Goal: Task Accomplishment & Management: Manage account settings

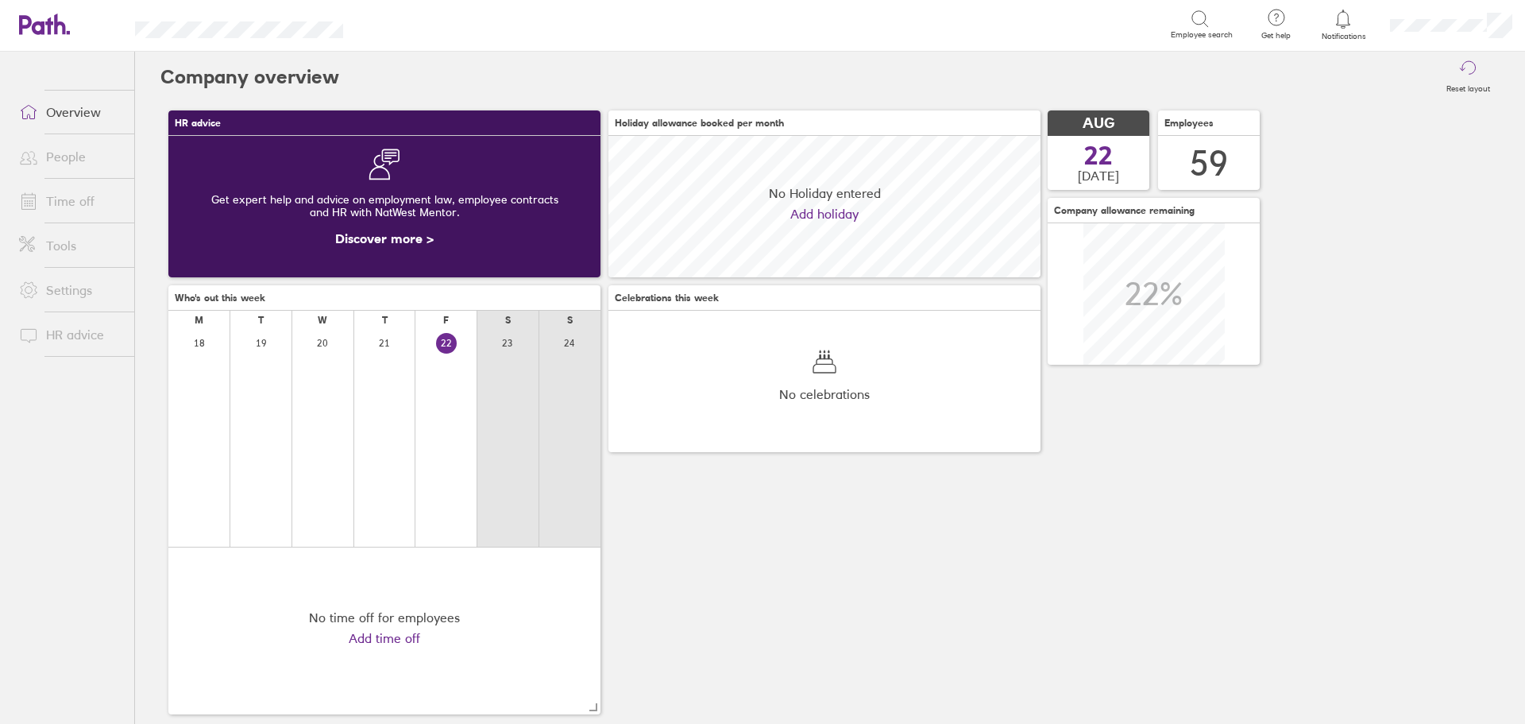
scroll to position [141, 432]
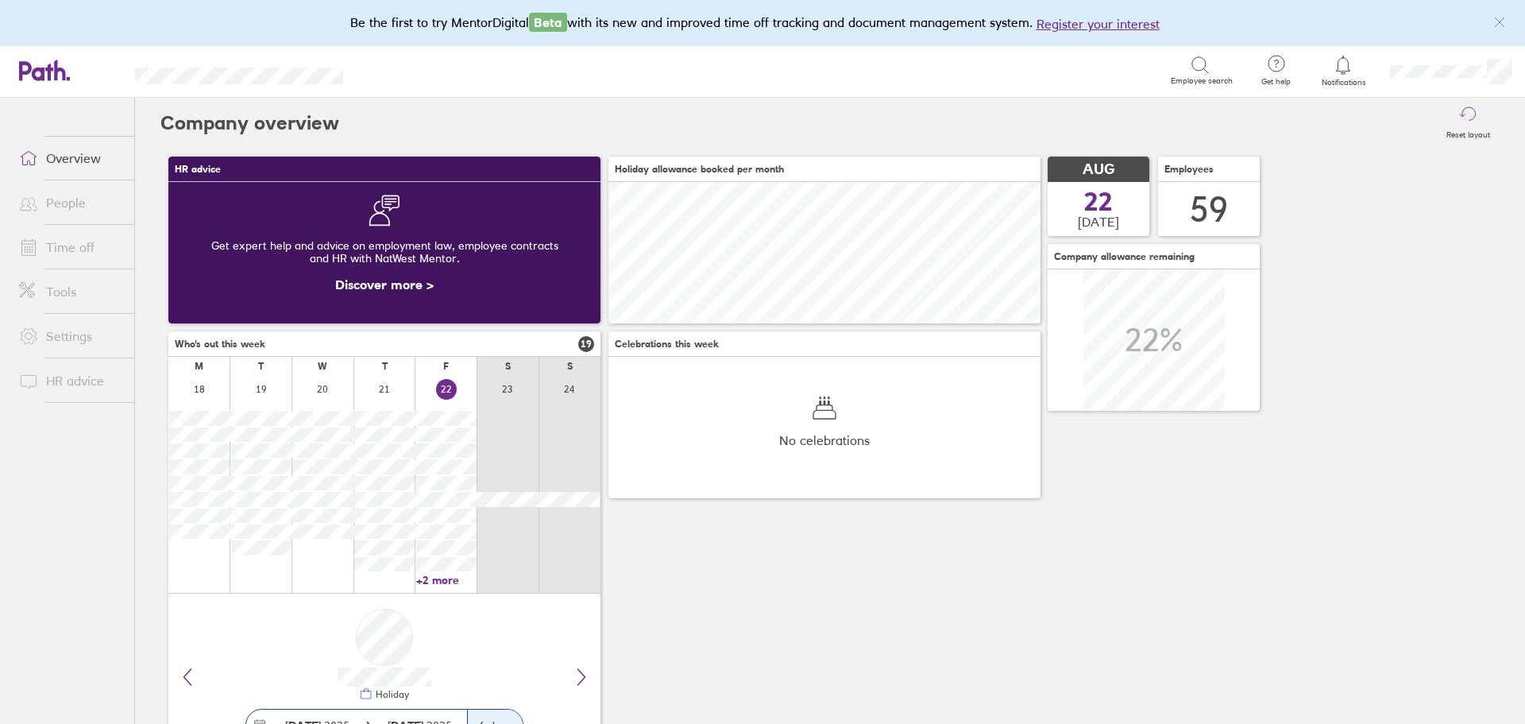
click at [88, 239] on link "Time off" at bounding box center [70, 247] width 128 height 32
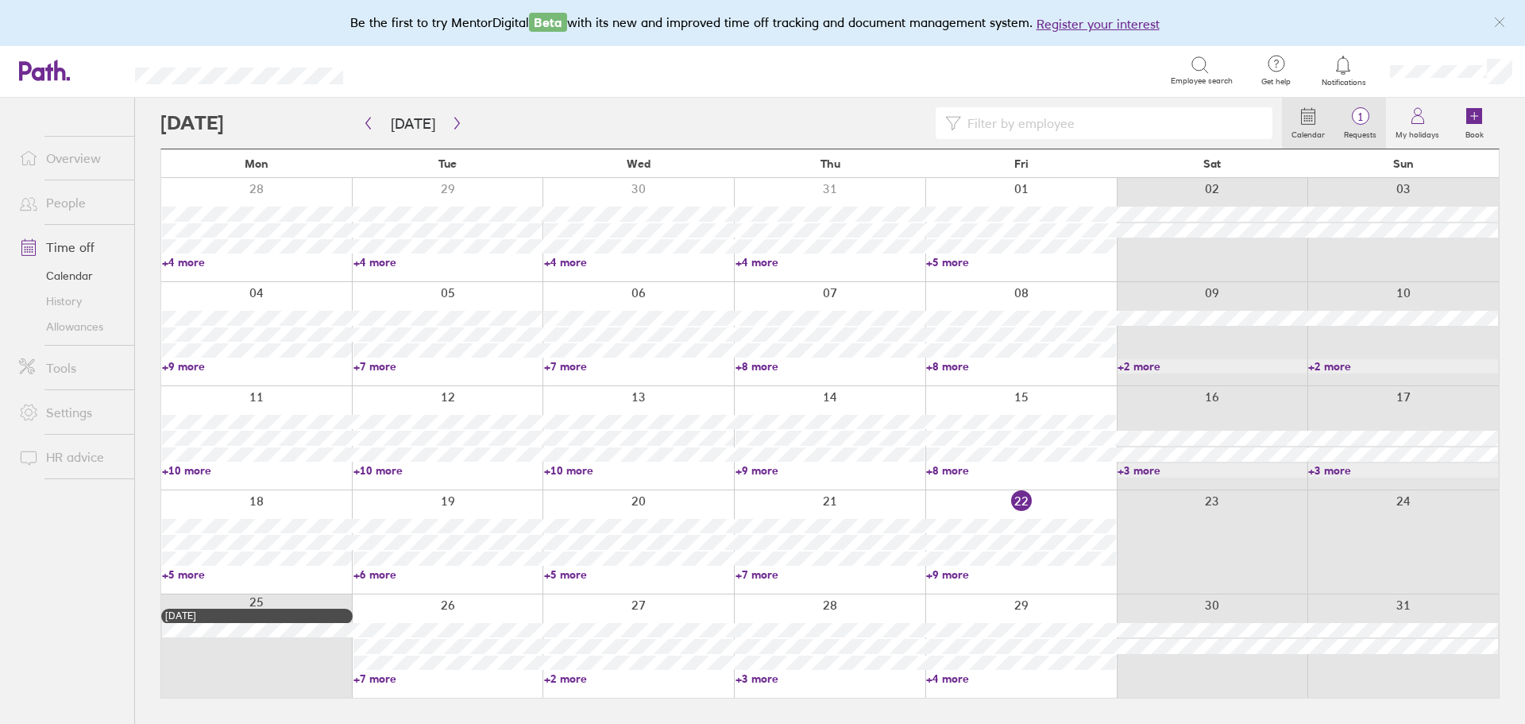
click at [1376, 122] on span "1" at bounding box center [1361, 116] width 52 height 13
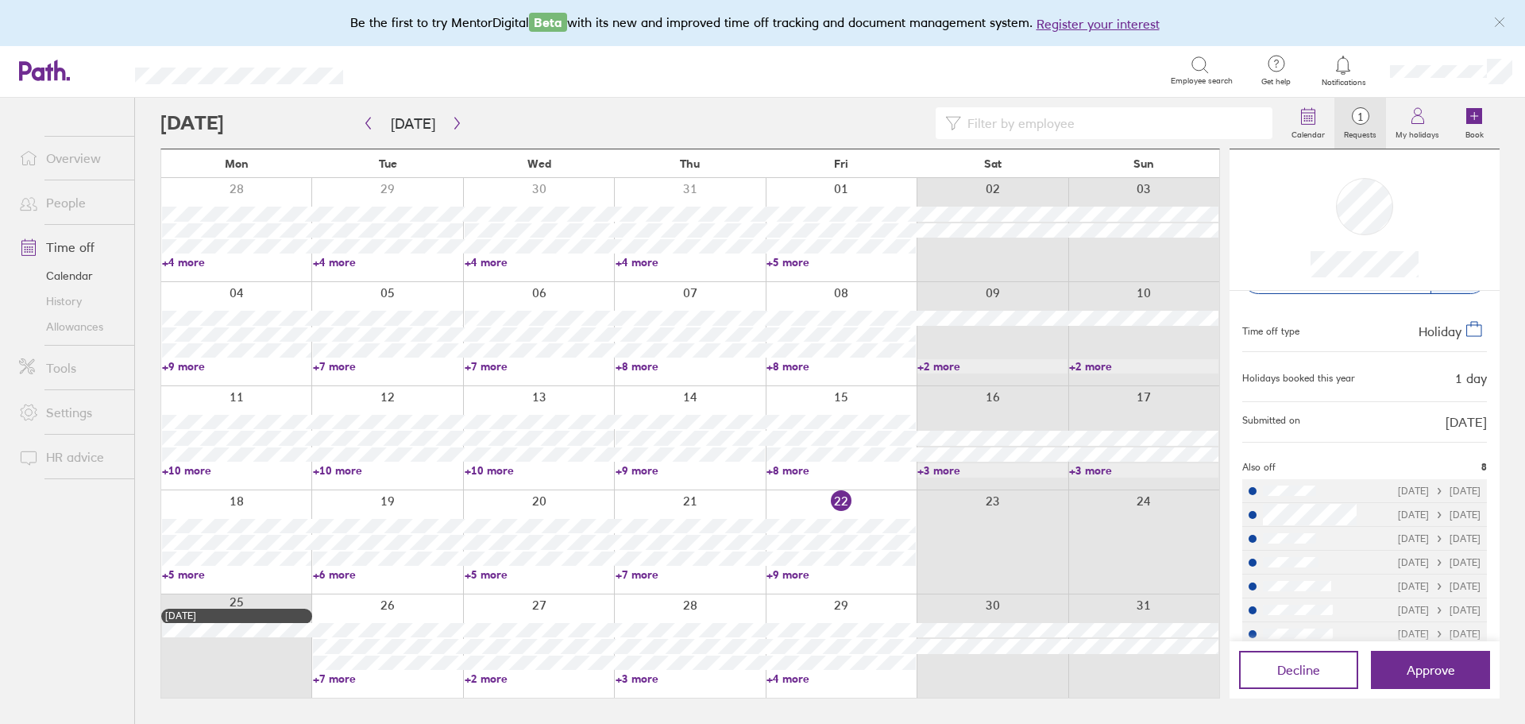
scroll to position [90, 0]
click at [1266, 567] on li "28/08/2025 28/08/2025" at bounding box center [1365, 569] width 245 height 24
click at [1357, 578] on li "28/08/2025 28/08/2025" at bounding box center [1365, 569] width 245 height 24
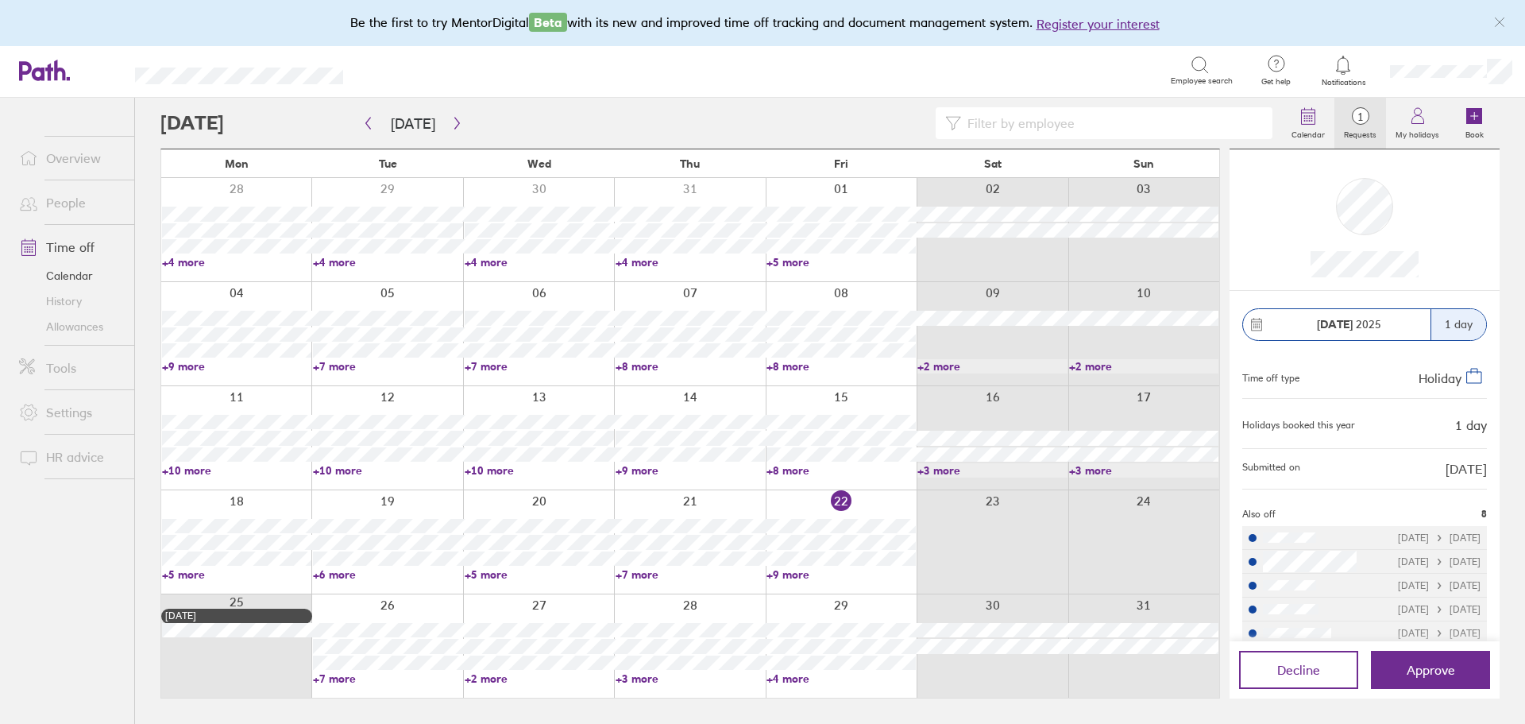
scroll to position [0, 0]
click at [74, 327] on link "Allowances" at bounding box center [70, 326] width 128 height 25
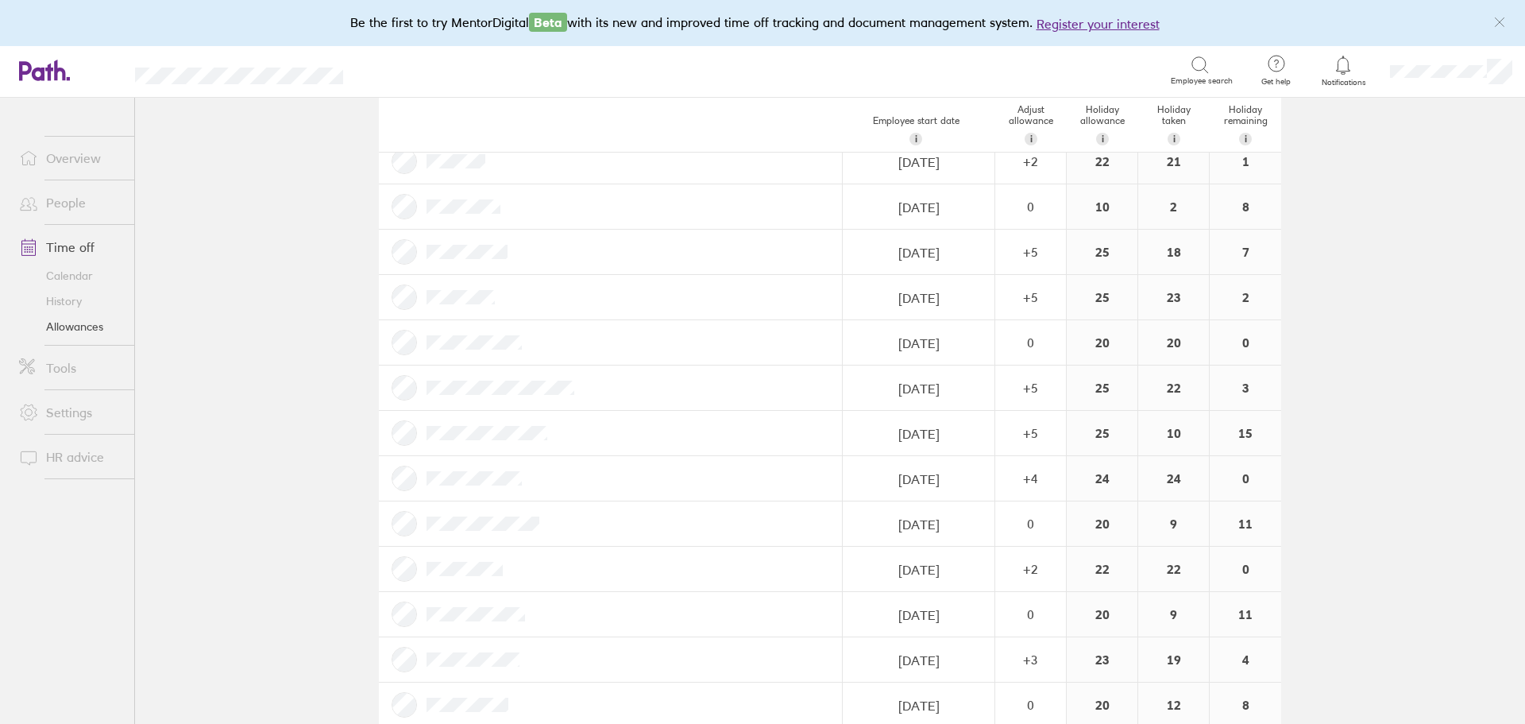
scroll to position [1668, 0]
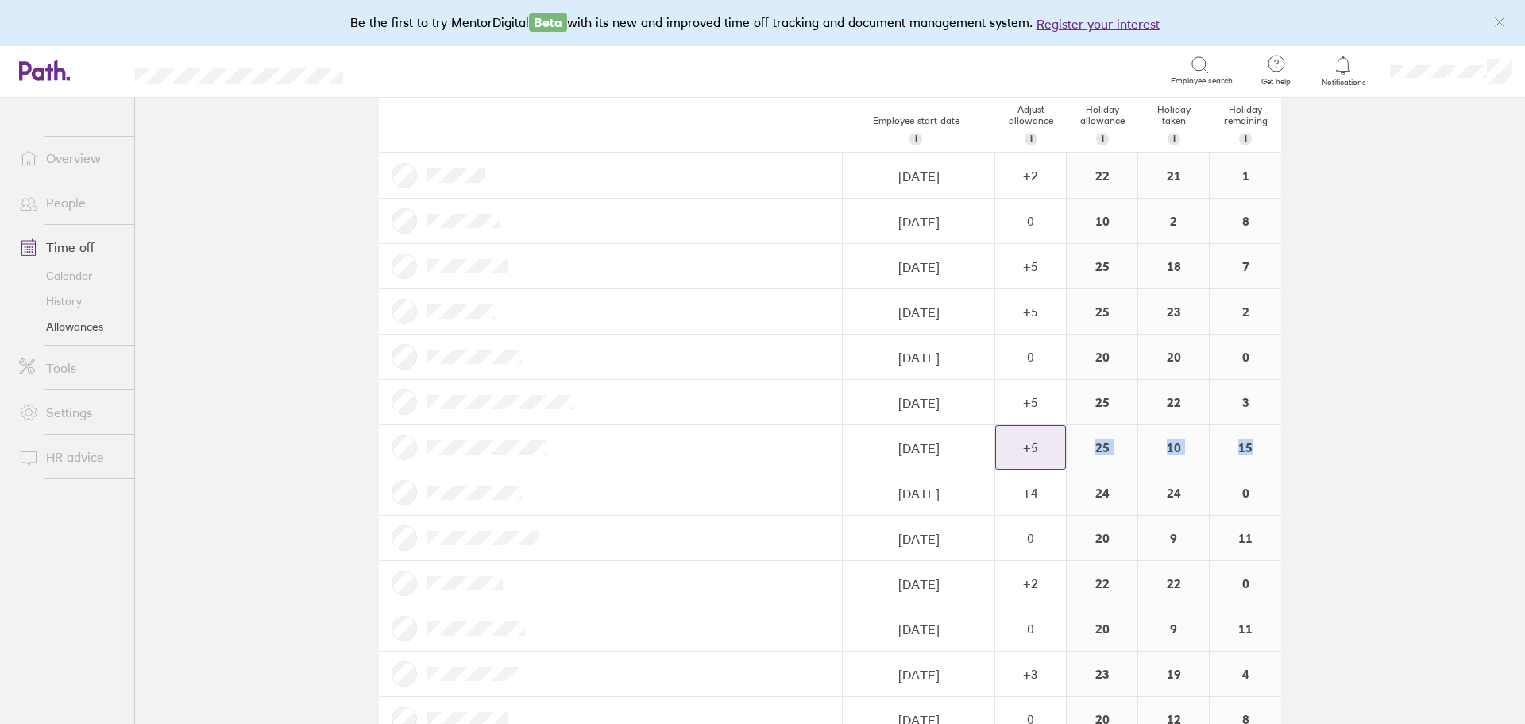
drag, startPoint x: 1270, startPoint y: 453, endPoint x: 1054, endPoint y: 464, distance: 216.4
click at [1054, 464] on div "24/11/2010 Navigate forward to interact with the calendar and select a date. Pr…" at bounding box center [830, 447] width 903 height 45
click at [1251, 440] on div "15" at bounding box center [1246, 447] width 72 height 44
drag, startPoint x: 1161, startPoint y: 442, endPoint x: 1204, endPoint y: 440, distance: 43.7
click at [1204, 440] on div "24/11/2010 Navigate forward to interact with the calendar and select a date. Pr…" at bounding box center [830, 447] width 903 height 45
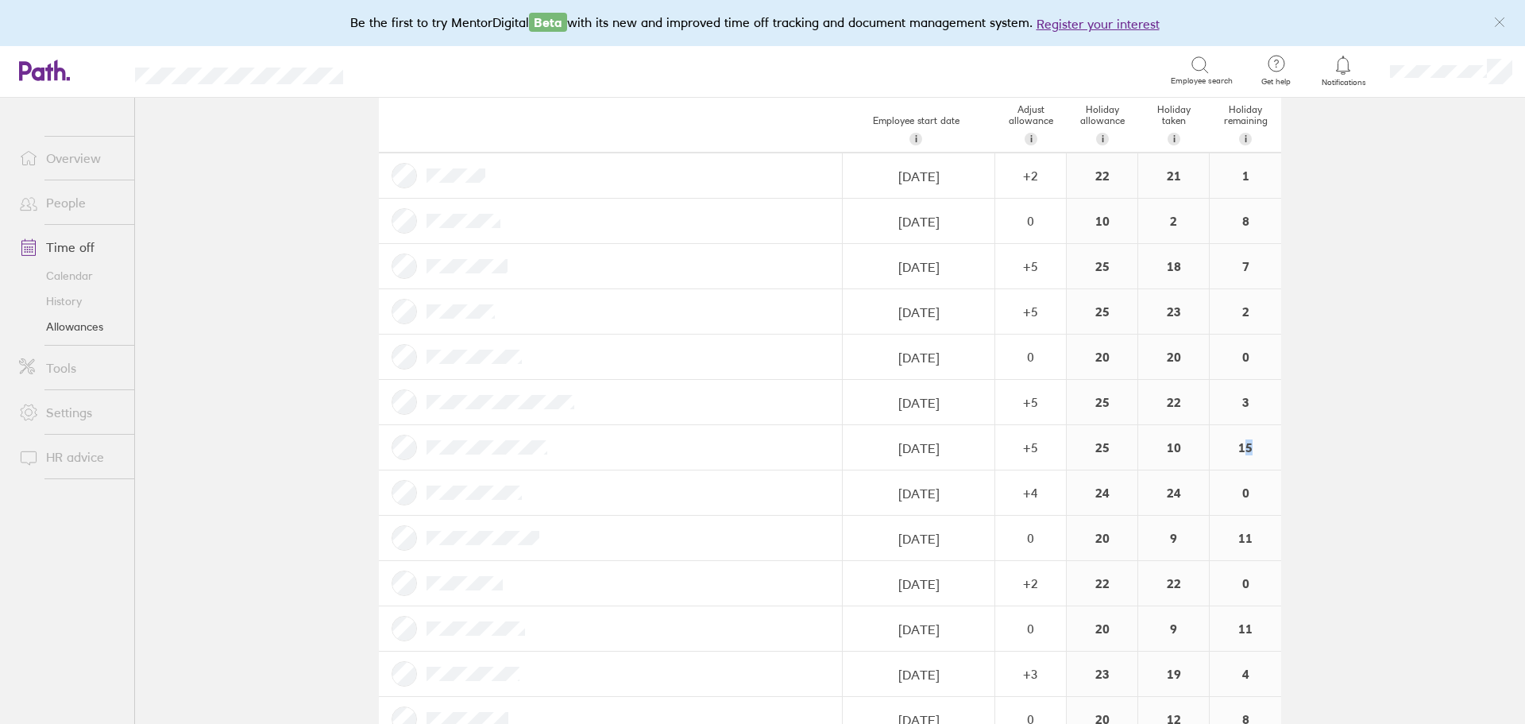
click at [1247, 441] on div "15" at bounding box center [1246, 447] width 72 height 44
click at [1139, 436] on div "10" at bounding box center [1174, 447] width 71 height 44
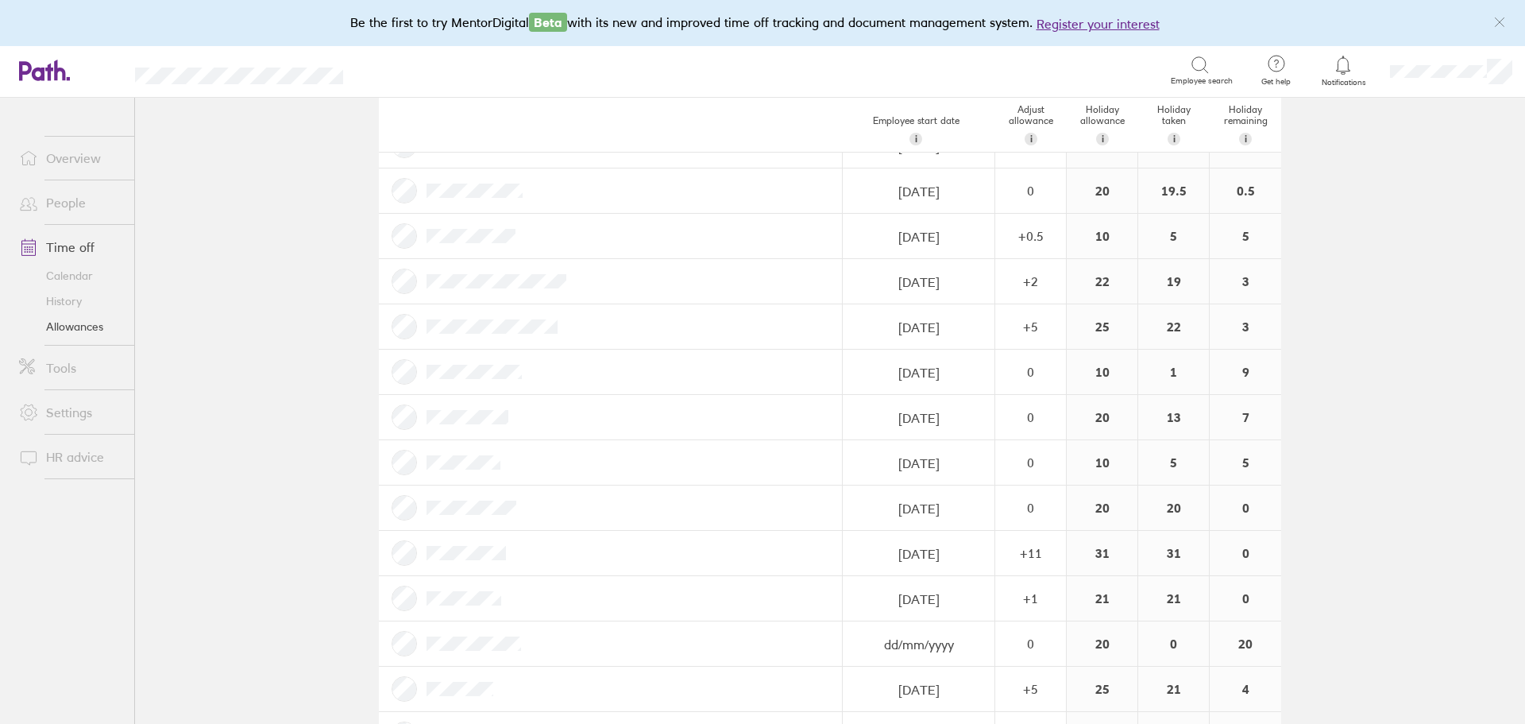
scroll to position [0, 0]
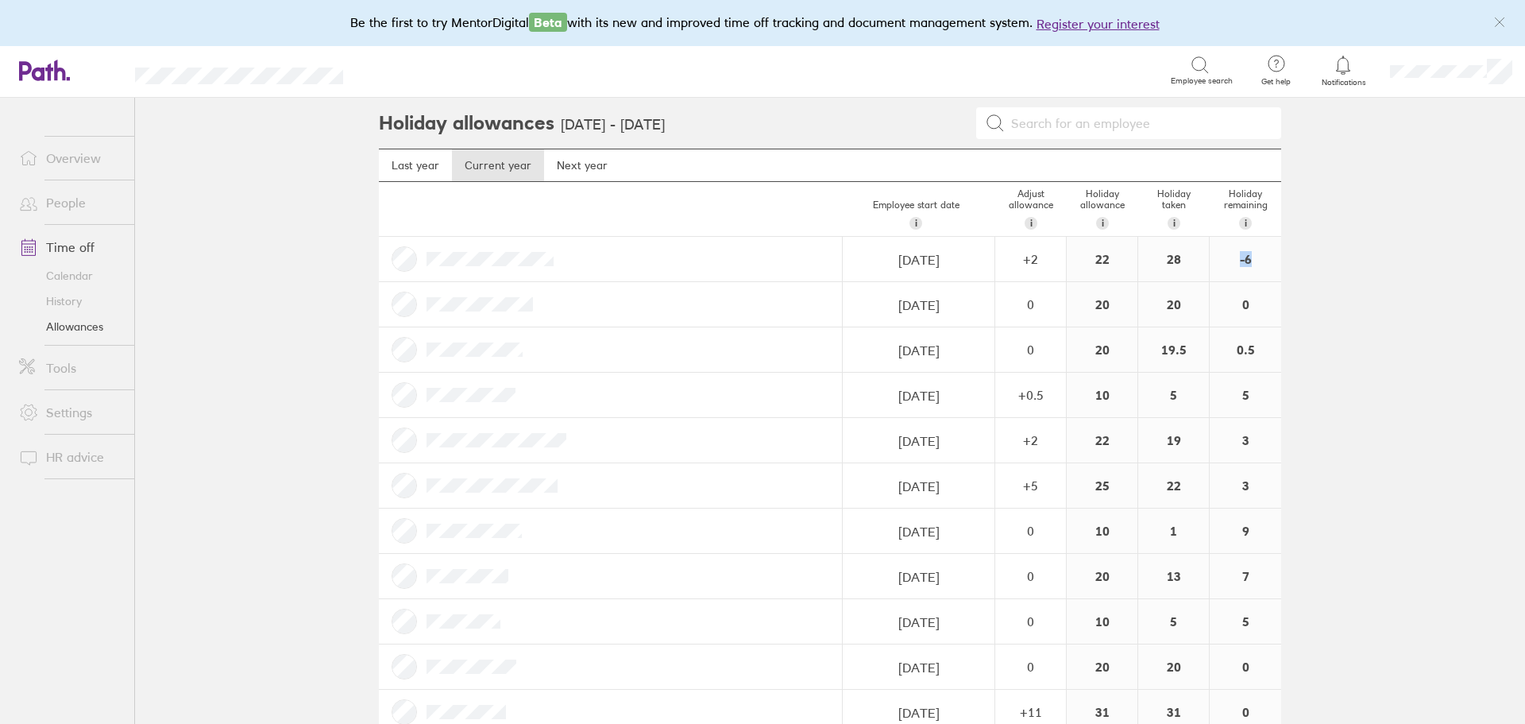
drag, startPoint x: 1235, startPoint y: 263, endPoint x: 1217, endPoint y: 262, distance: 17.5
click at [1217, 262] on div "-6" at bounding box center [1246, 259] width 72 height 44
click at [1323, 283] on main "Holiday allowances 1 Jan 2025 - 31 Dec 2025 Last year Current year Next year Em…" at bounding box center [830, 411] width 1390 height 626
drag, startPoint x: 1181, startPoint y: 262, endPoint x: 1037, endPoint y: 262, distance: 144.6
click at [1037, 262] on div "10/12/2018 Navigate forward to interact with the calendar and select a date. Pr…" at bounding box center [830, 259] width 903 height 45
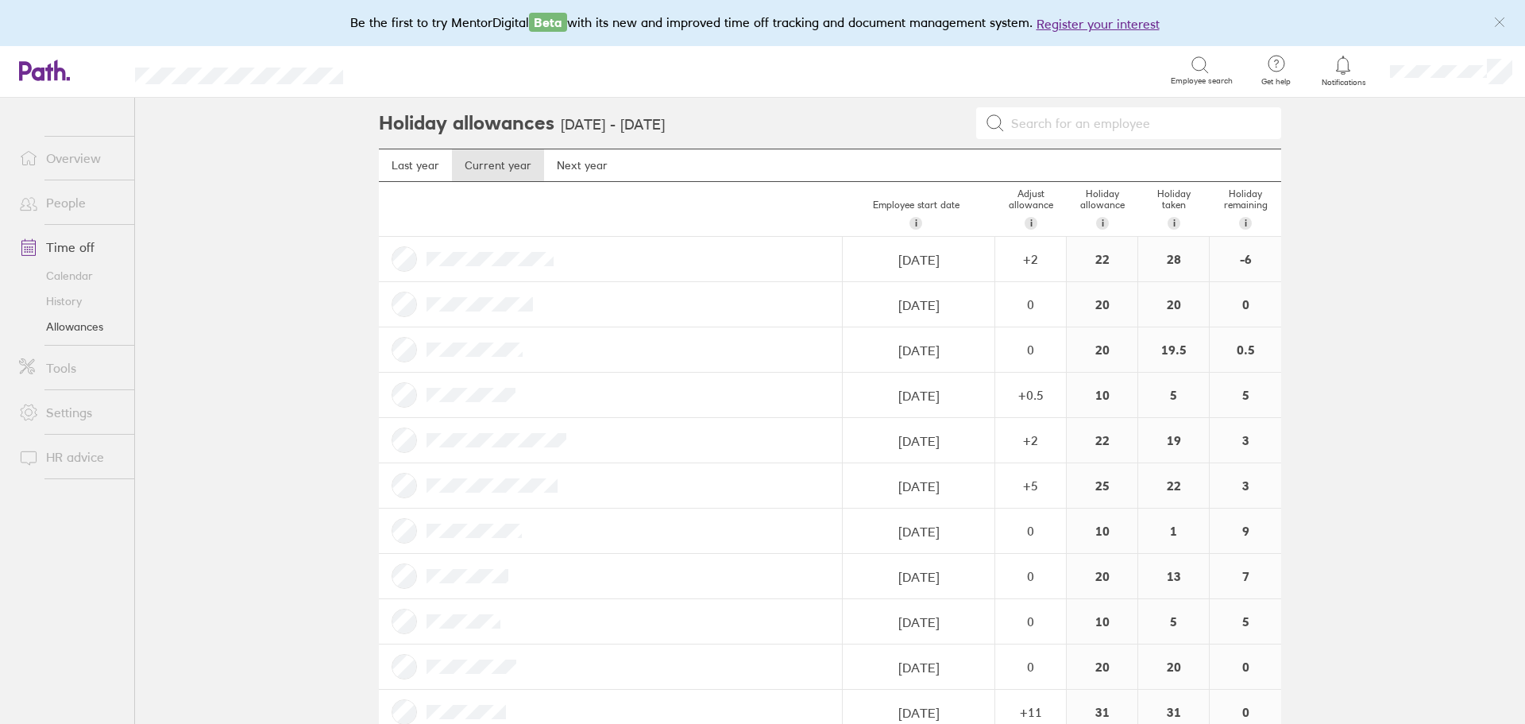
click at [1347, 266] on main "Holiday allowances 1 Jan 2025 - 31 Dec 2025 Last year Current year Next year Em…" at bounding box center [830, 411] width 1390 height 626
click at [52, 245] on link "Time off" at bounding box center [70, 247] width 128 height 32
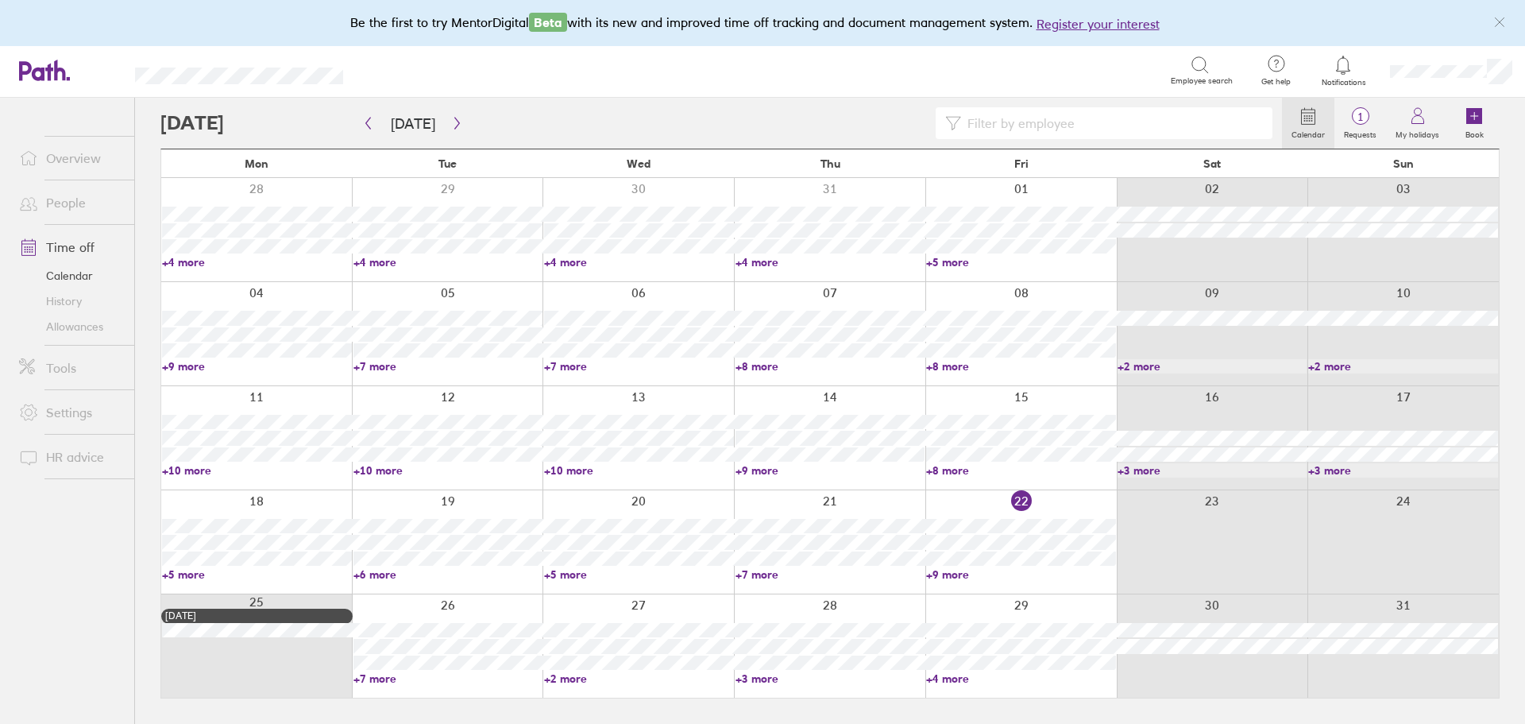
click at [458, 105] on div "Calendar 1 Requests My holidays Book" at bounding box center [830, 123] width 1340 height 51
click at [457, 122] on icon "button" at bounding box center [457, 123] width 12 height 13
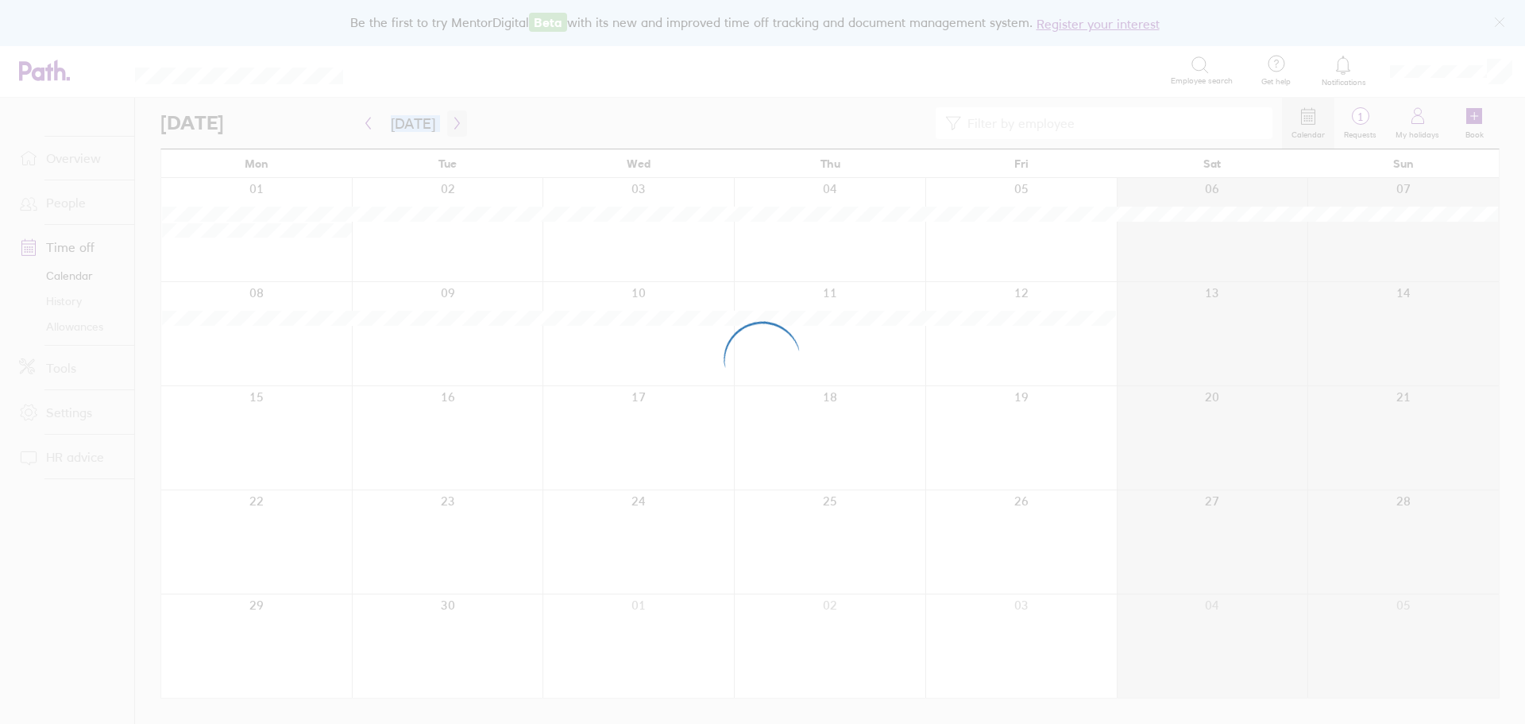
click at [457, 122] on div at bounding box center [762, 362] width 1525 height 724
click at [455, 122] on div at bounding box center [762, 362] width 1525 height 724
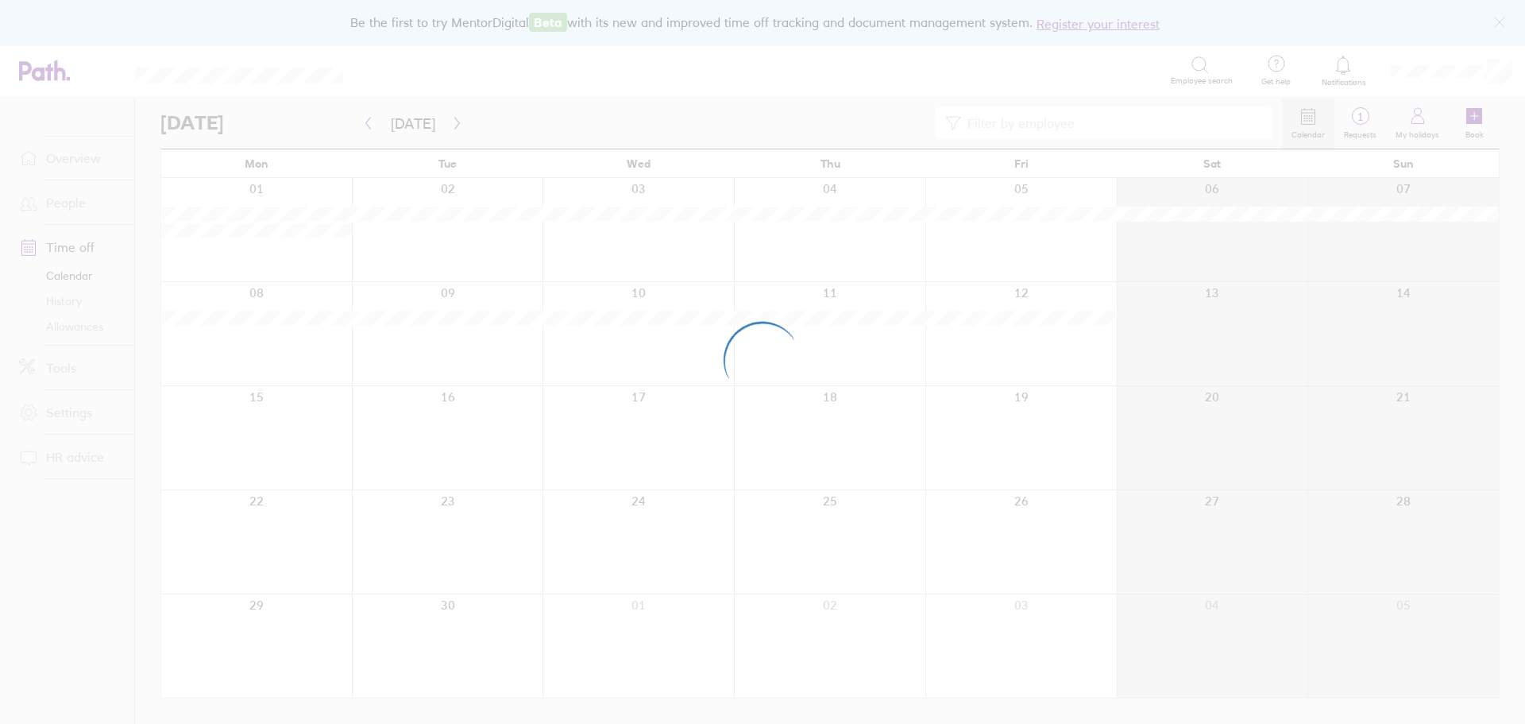
click at [455, 122] on div at bounding box center [762, 362] width 1525 height 724
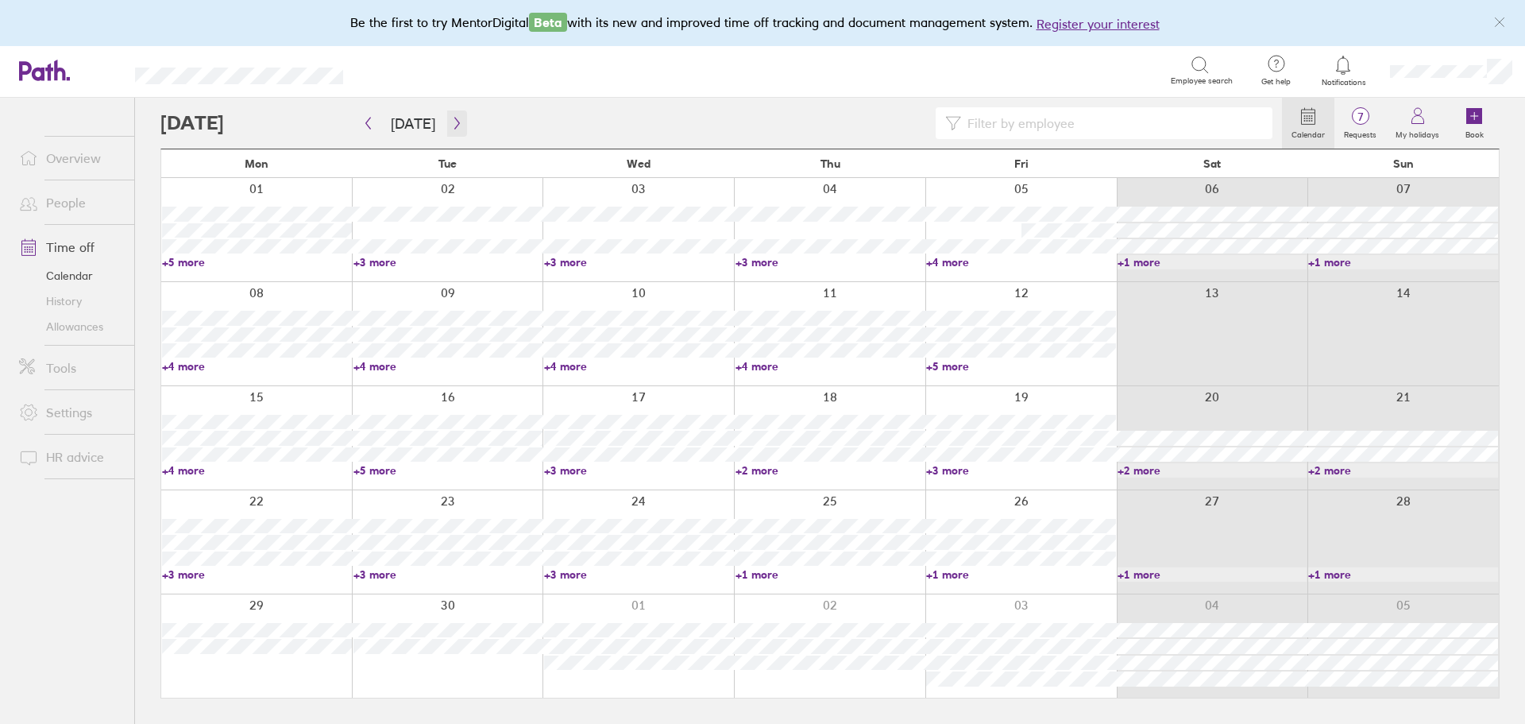
click at [455, 122] on icon "button" at bounding box center [457, 123] width 12 height 13
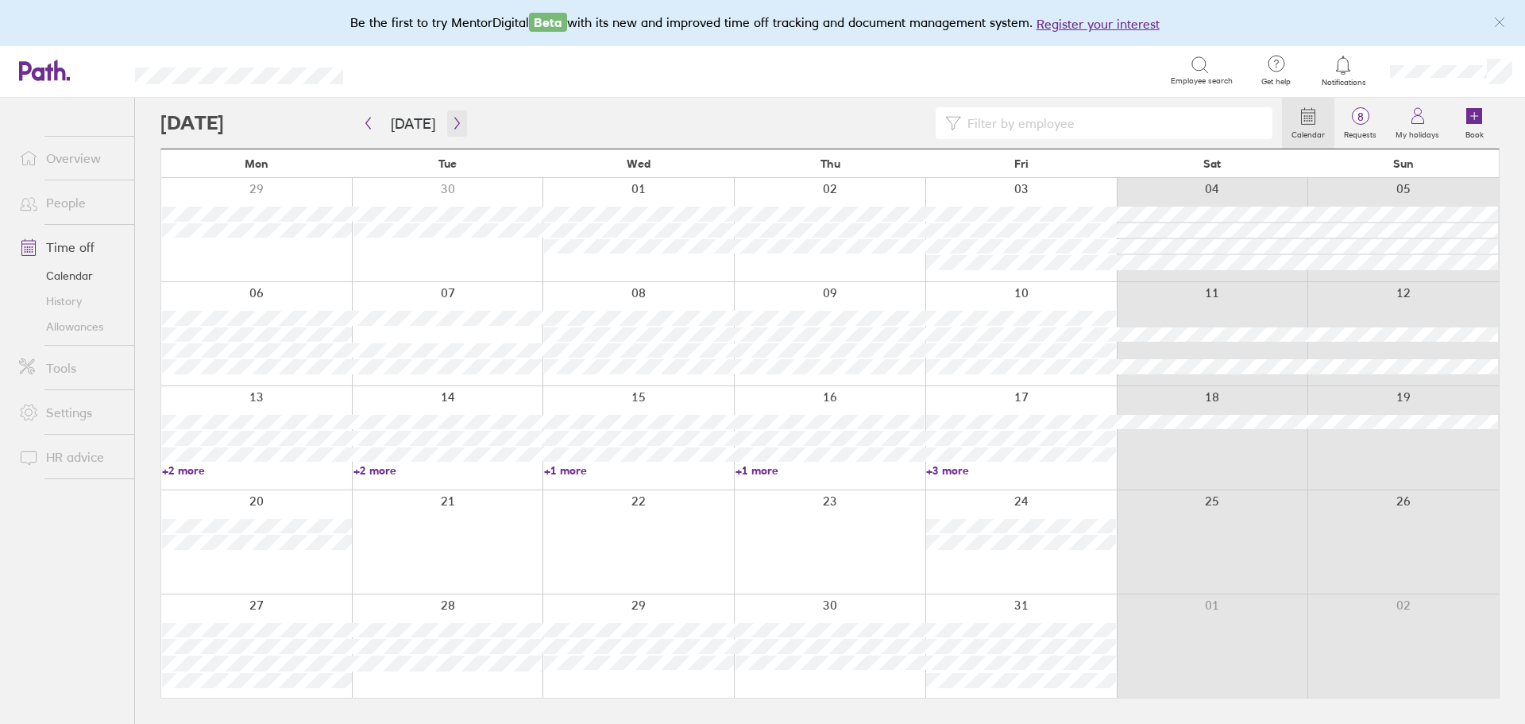
click at [452, 124] on icon "button" at bounding box center [457, 123] width 12 height 13
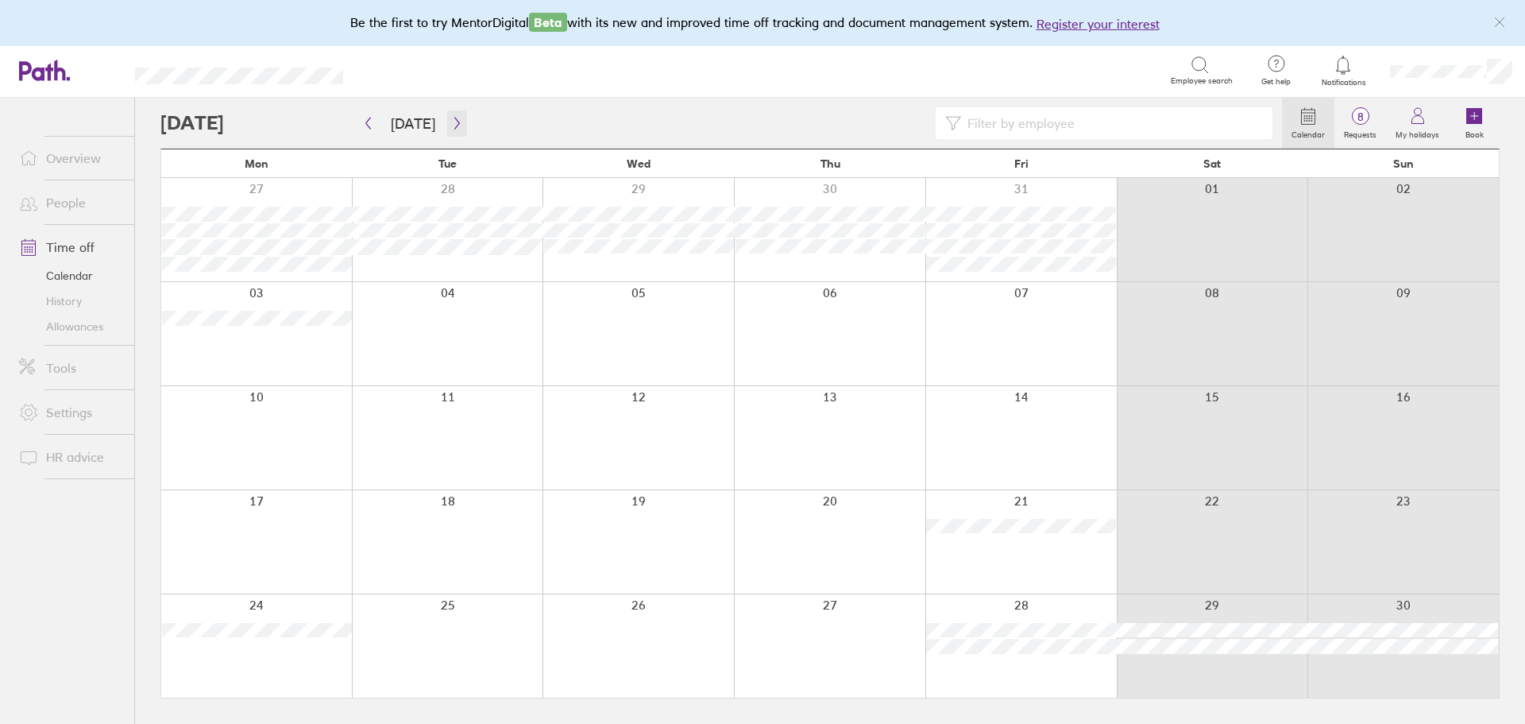
click at [457, 135] on button "button" at bounding box center [457, 123] width 20 height 26
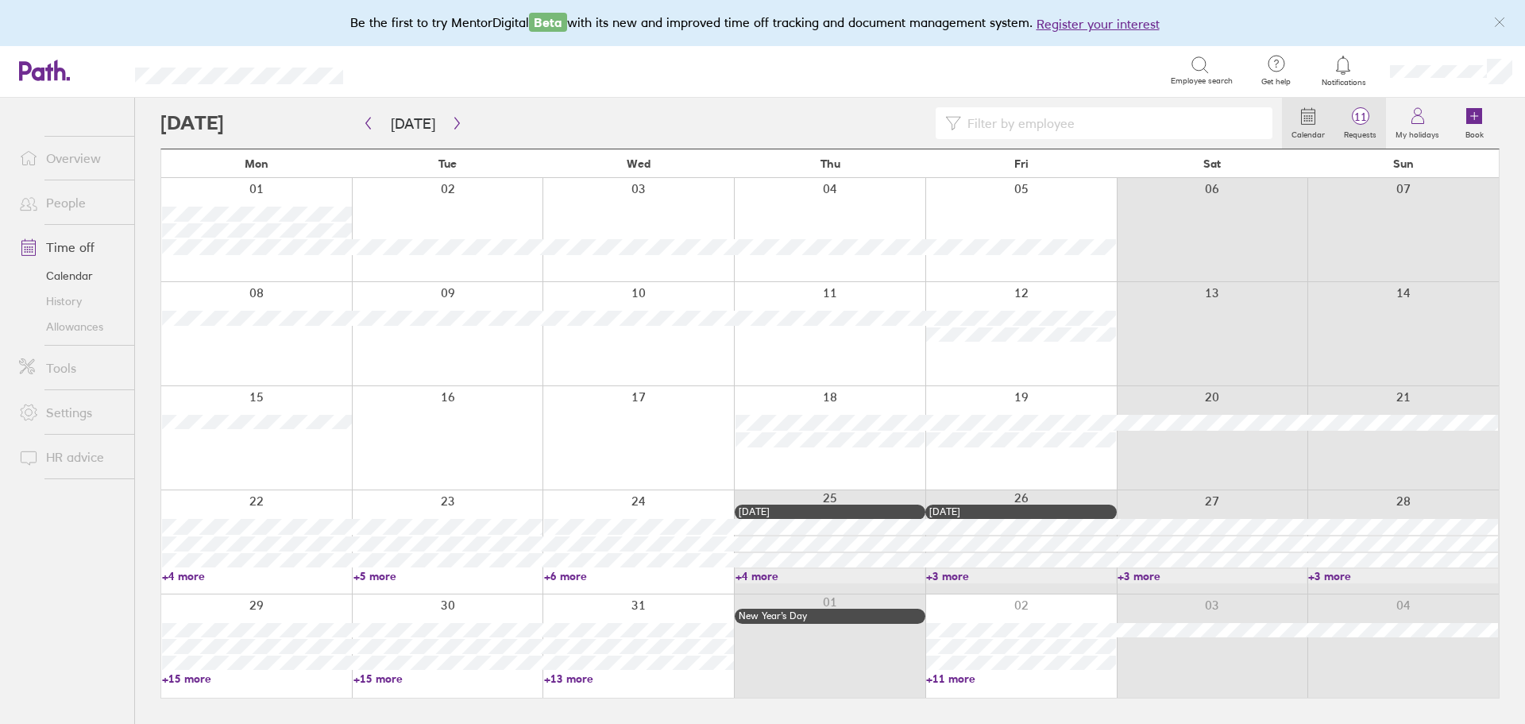
click at [1360, 123] on span "11" at bounding box center [1361, 116] width 52 height 13
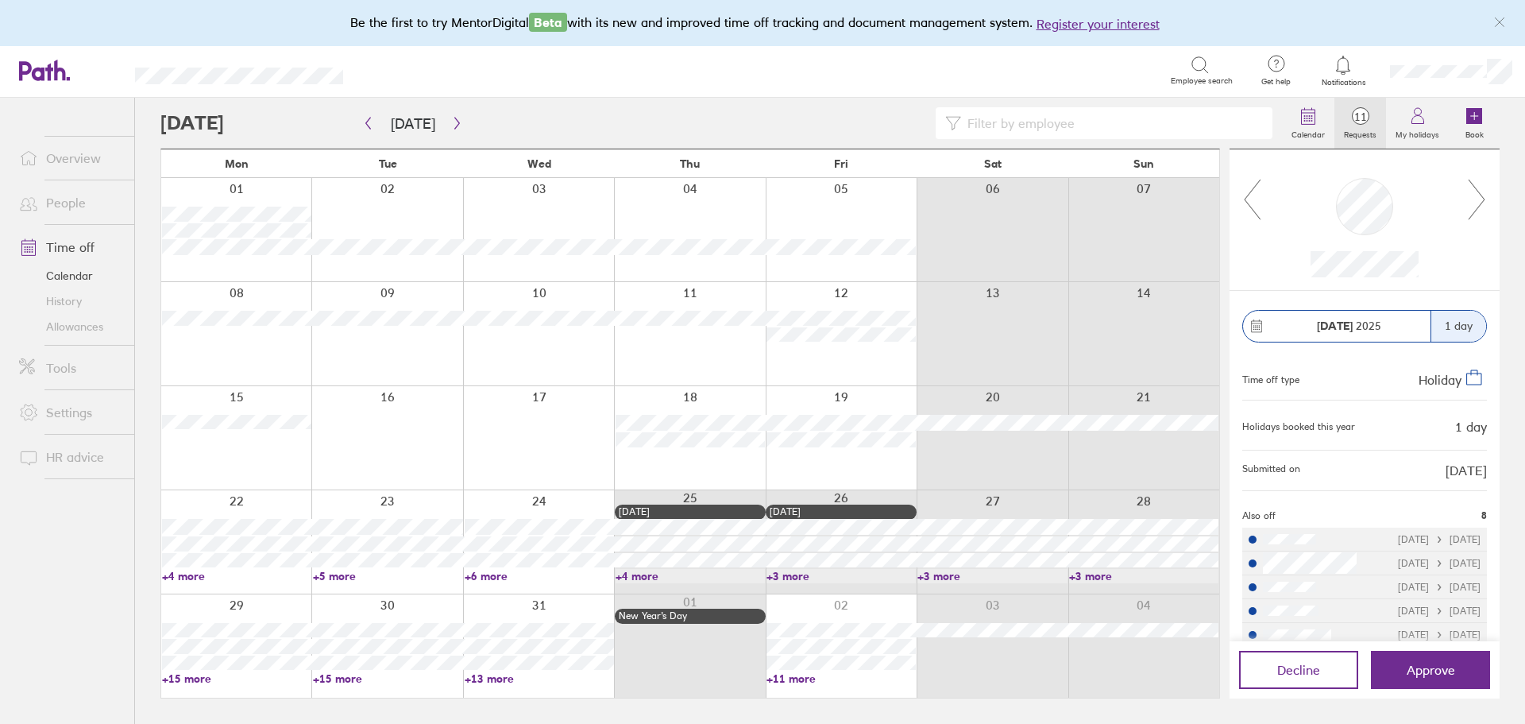
click at [1485, 197] on icon at bounding box center [1477, 199] width 20 height 43
click at [1478, 197] on icon at bounding box center [1477, 199] width 20 height 43
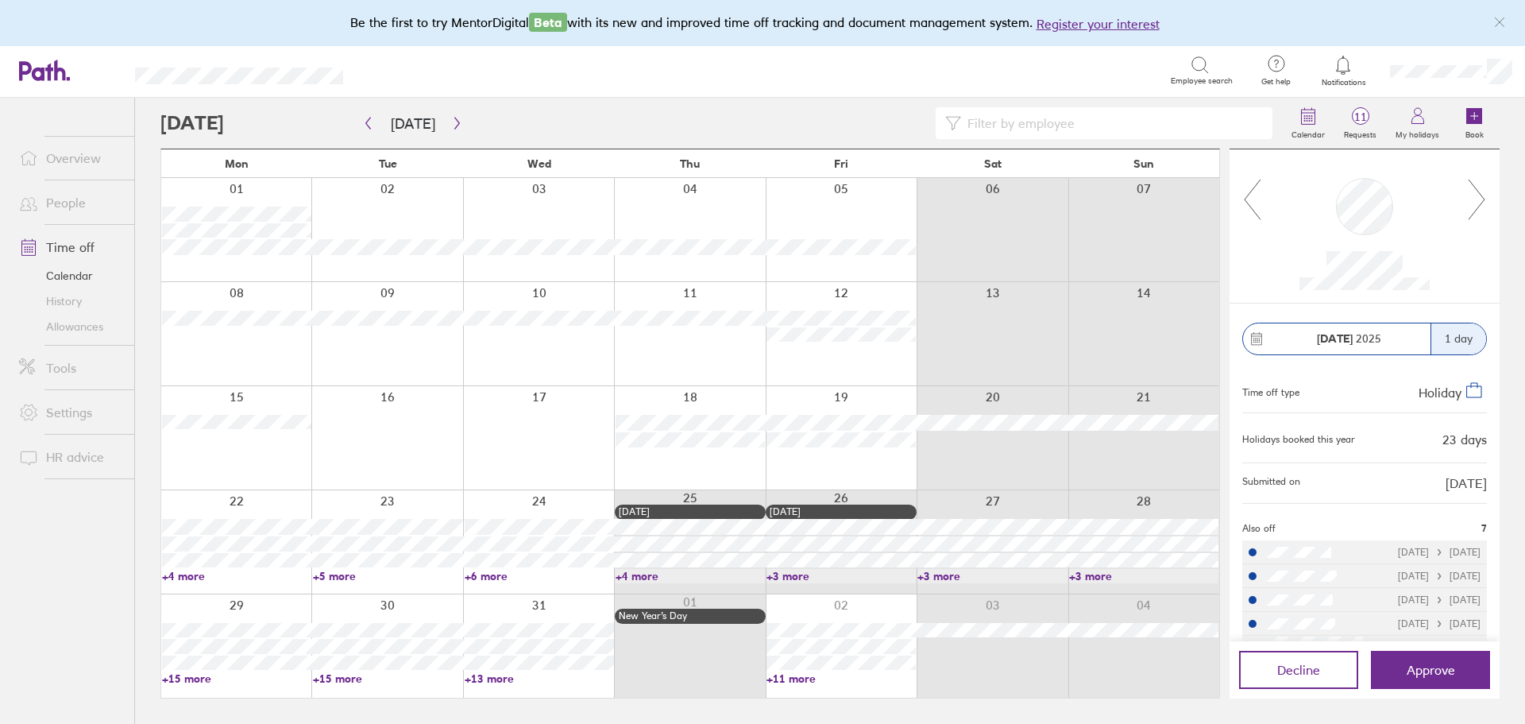
click at [1477, 198] on icon at bounding box center [1477, 199] width 20 height 43
click at [1257, 206] on icon at bounding box center [1253, 199] width 20 height 43
click at [1471, 208] on icon at bounding box center [1477, 199] width 20 height 43
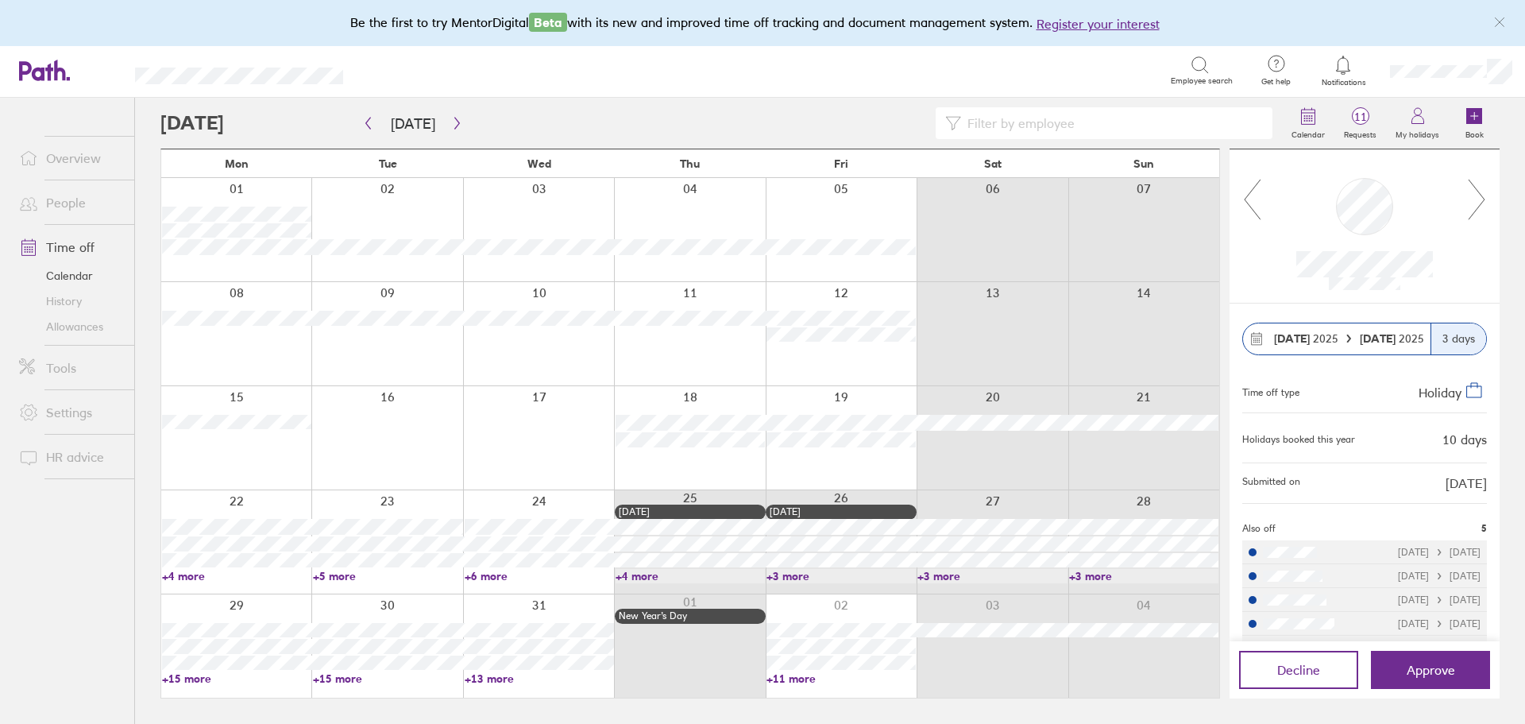
click at [1246, 198] on icon at bounding box center [1253, 199] width 20 height 43
click at [1470, 203] on icon at bounding box center [1477, 199] width 20 height 43
click at [1476, 208] on icon at bounding box center [1477, 199] width 20 height 43
click at [1259, 212] on icon at bounding box center [1253, 199] width 20 height 43
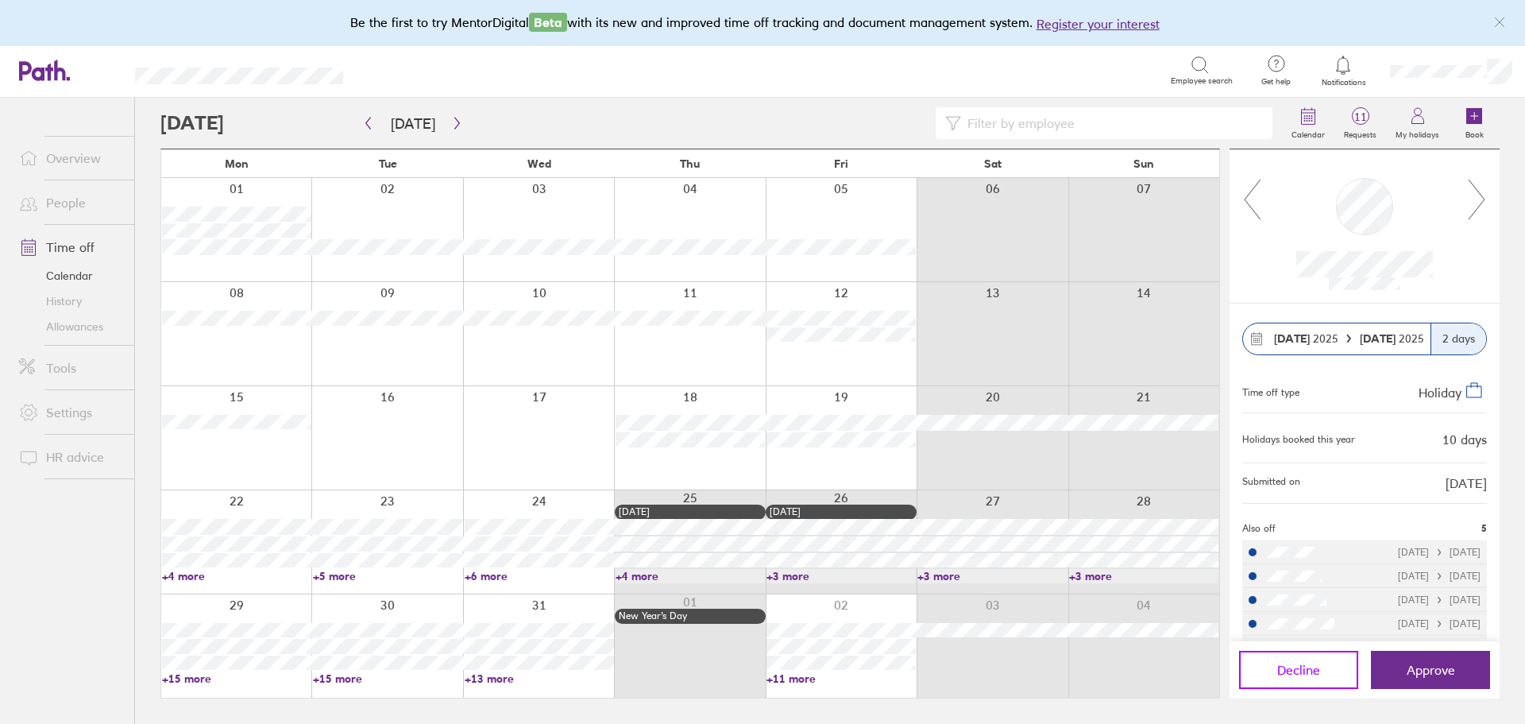
click at [1260, 667] on button "Decline" at bounding box center [1298, 670] width 119 height 38
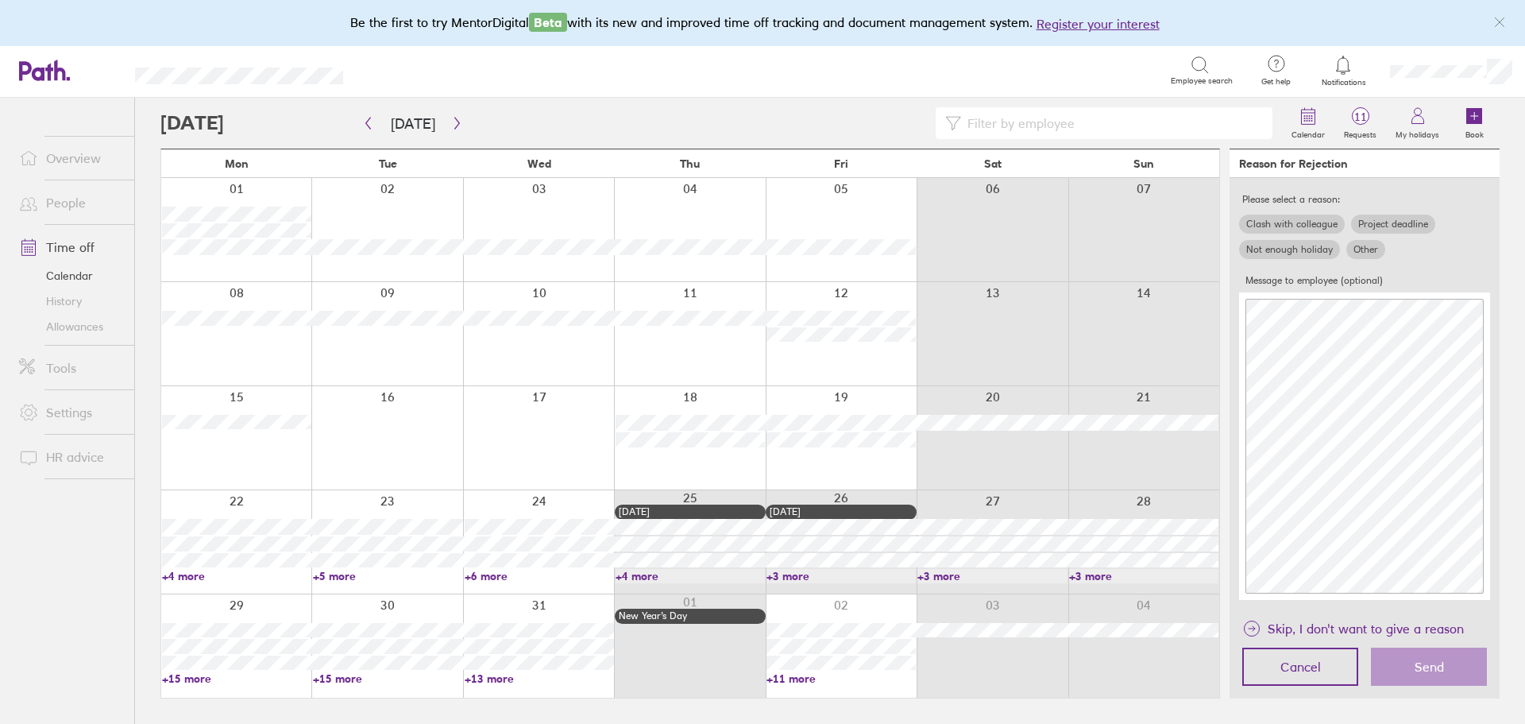
click at [1374, 247] on label "Other" at bounding box center [1366, 249] width 39 height 19
click at [0, 0] on input "Other" at bounding box center [0, 0] width 0 height 0
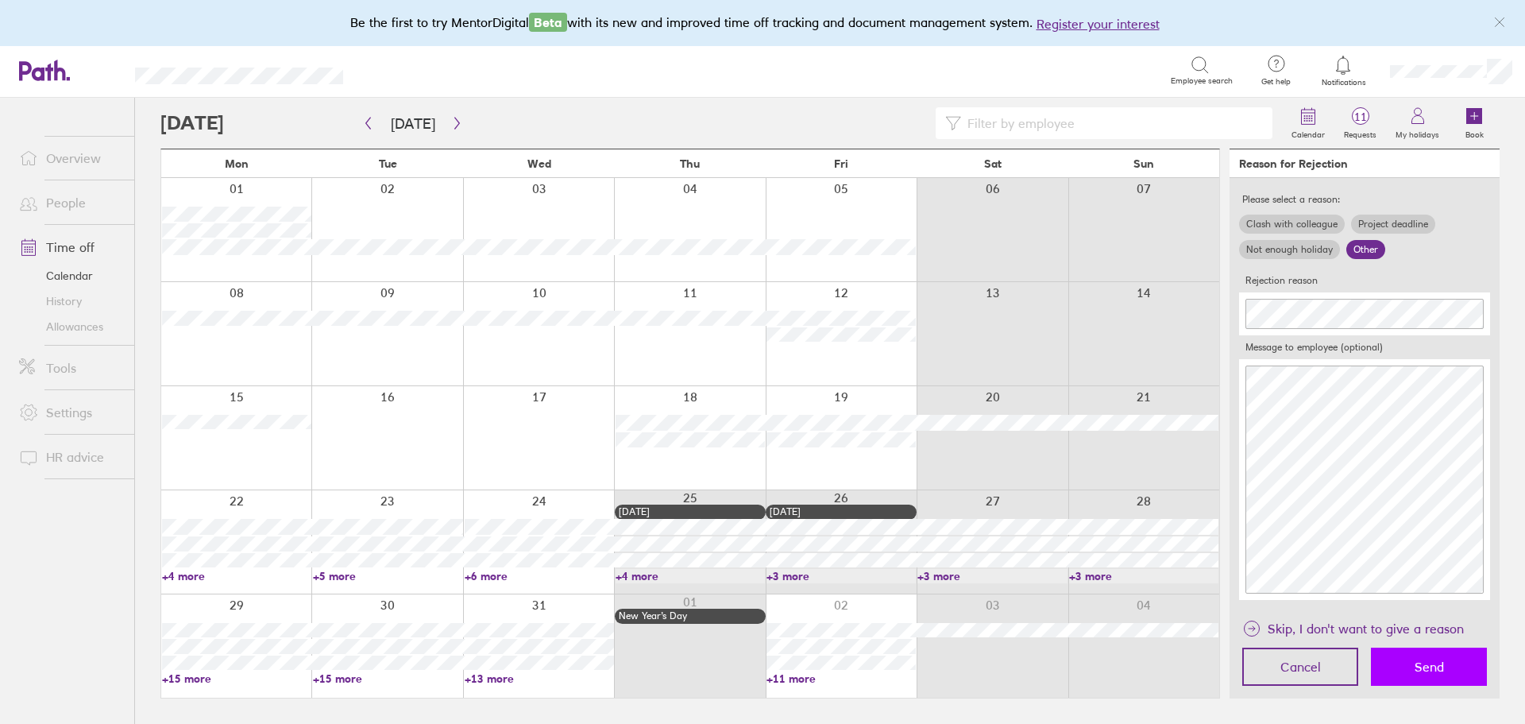
click at [1436, 673] on span "Send" at bounding box center [1429, 666] width 29 height 14
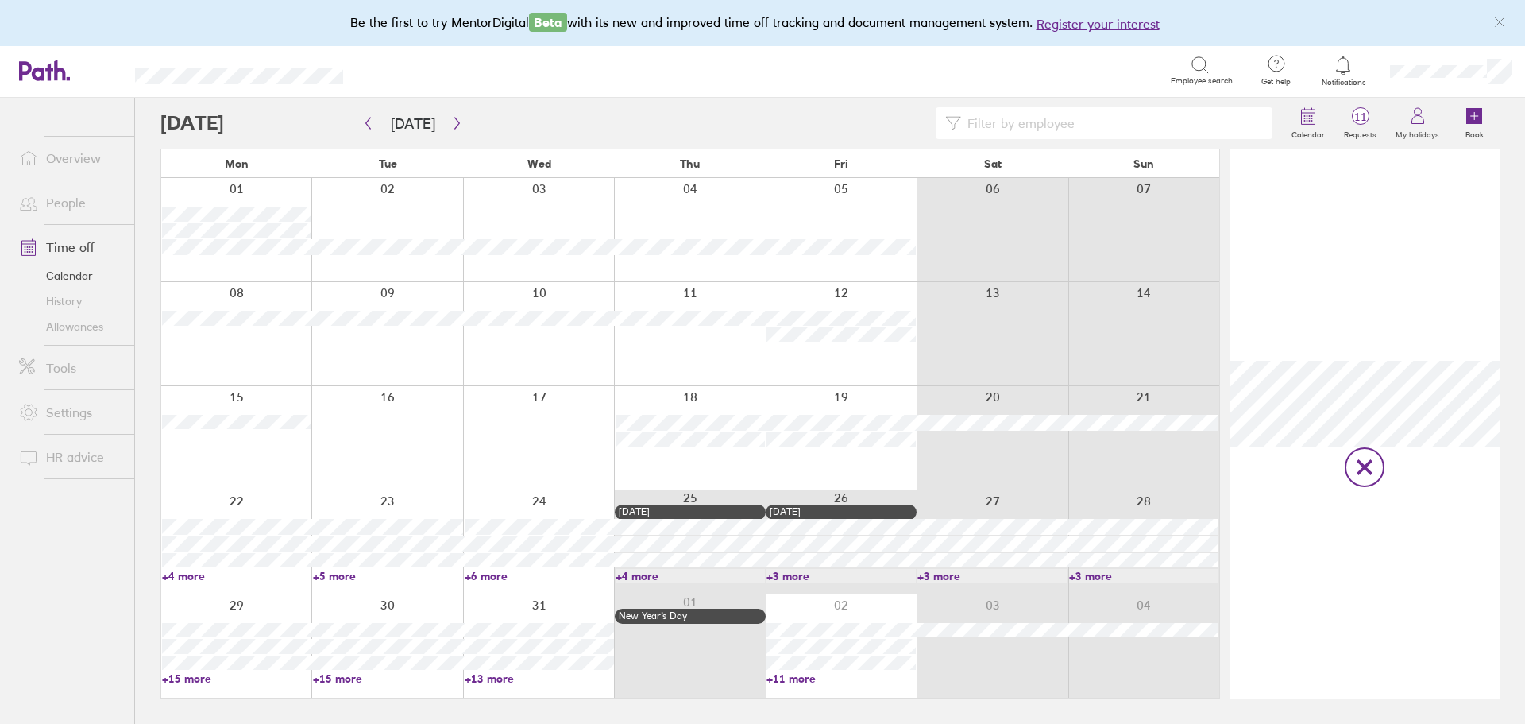
click at [1356, 464] on icon at bounding box center [1365, 467] width 21 height 24
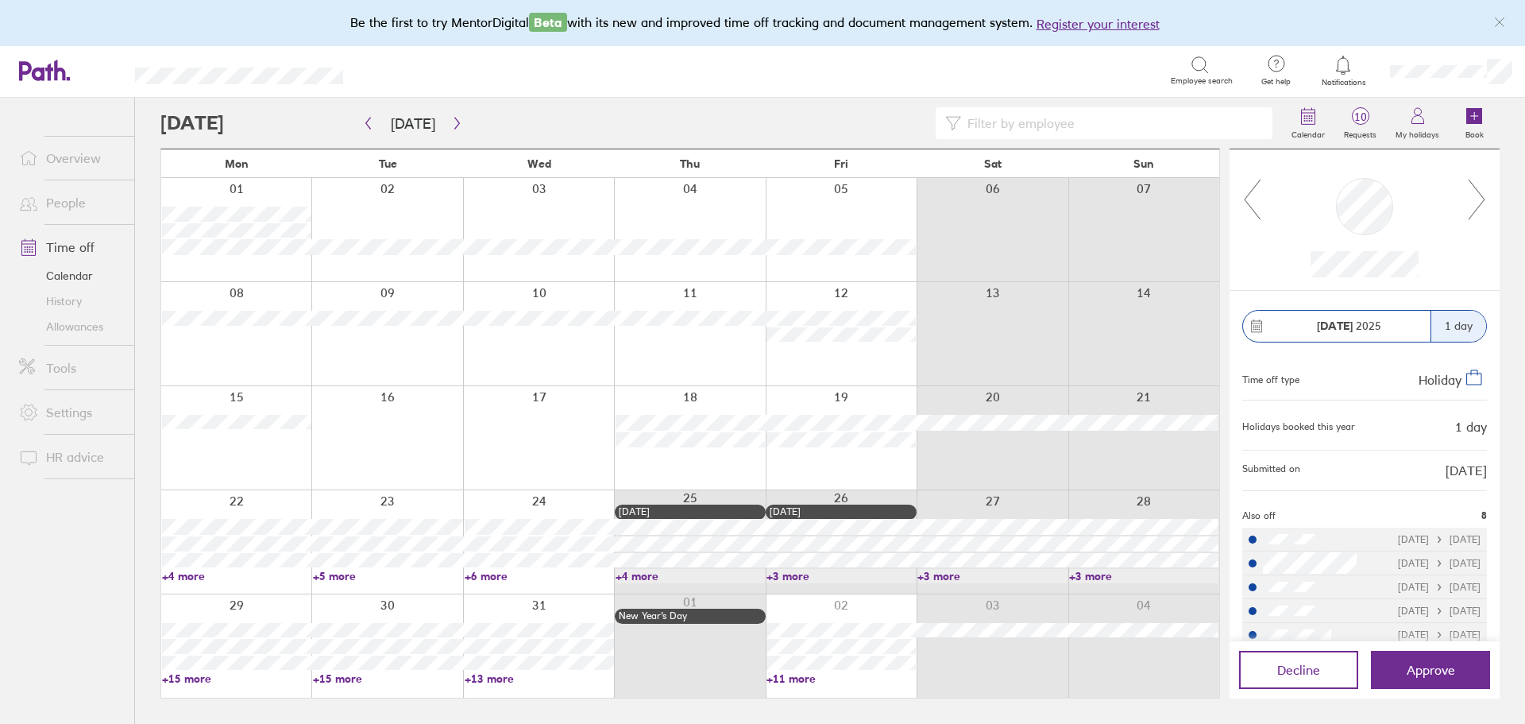
click at [1465, 211] on div at bounding box center [1364, 219] width 205 height 114
click at [1474, 213] on icon at bounding box center [1477, 200] width 16 height 40
click at [1476, 194] on icon at bounding box center [1477, 199] width 20 height 43
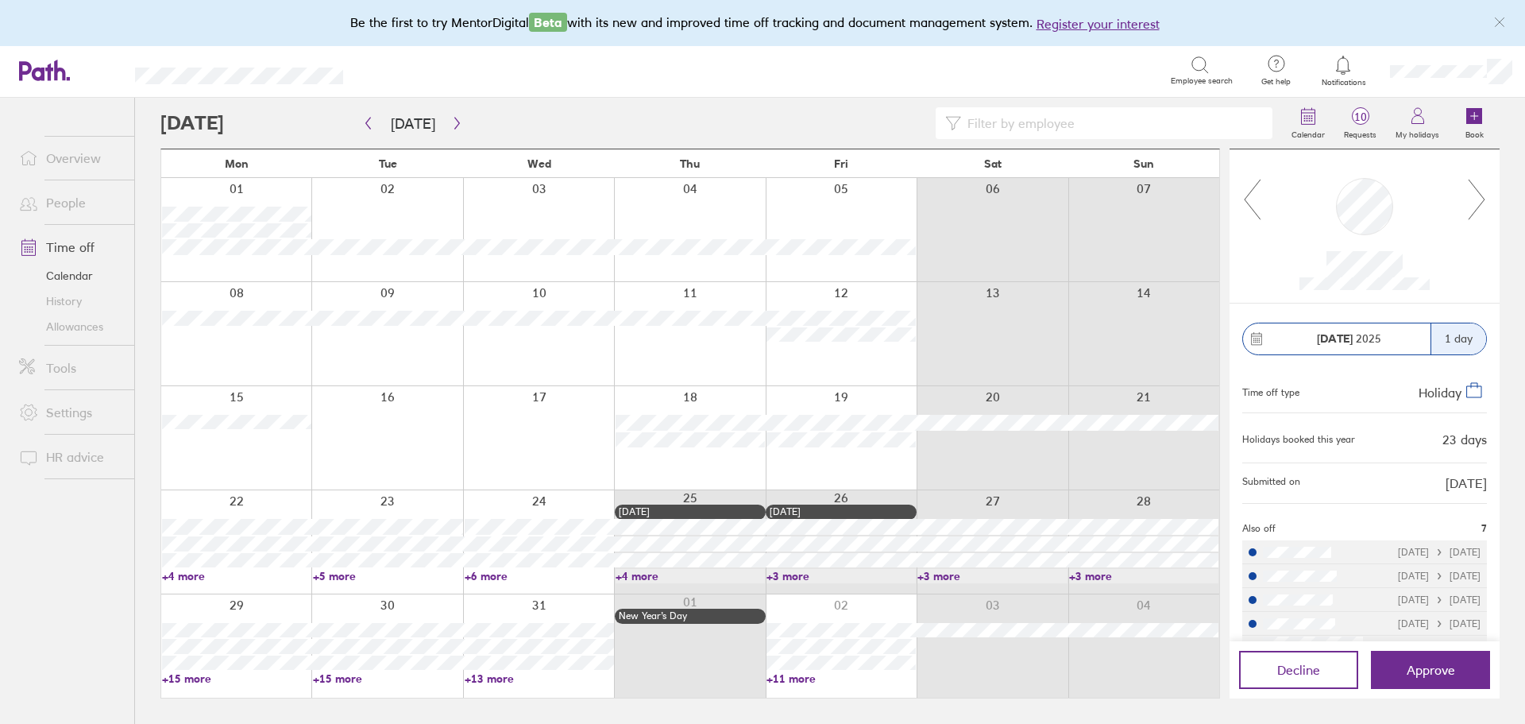
click at [1476, 194] on icon at bounding box center [1477, 199] width 20 height 43
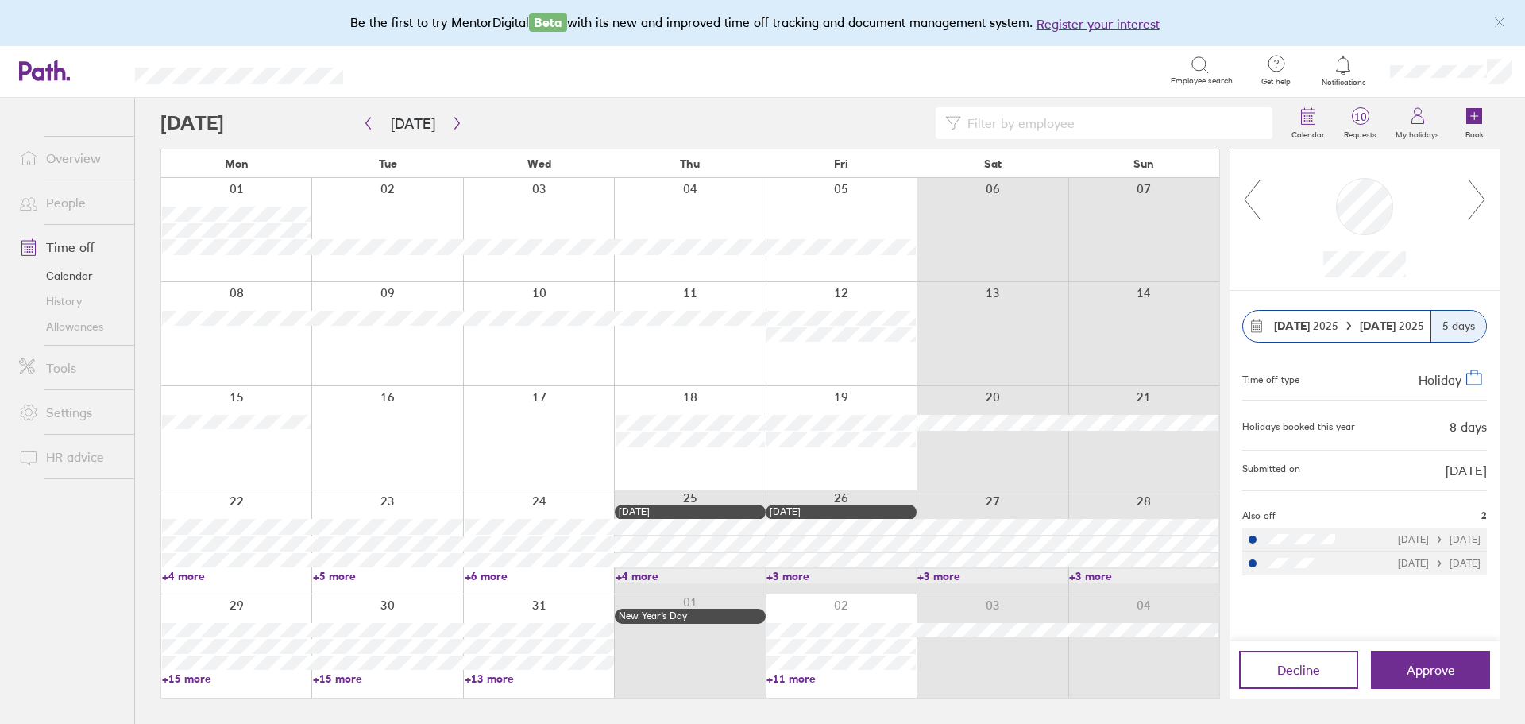
click at [1476, 194] on icon at bounding box center [1477, 199] width 20 height 43
drag, startPoint x: 983, startPoint y: 111, endPoint x: 983, endPoint y: 122, distance: 11.1
click at [983, 122] on input at bounding box center [1112, 123] width 302 height 30
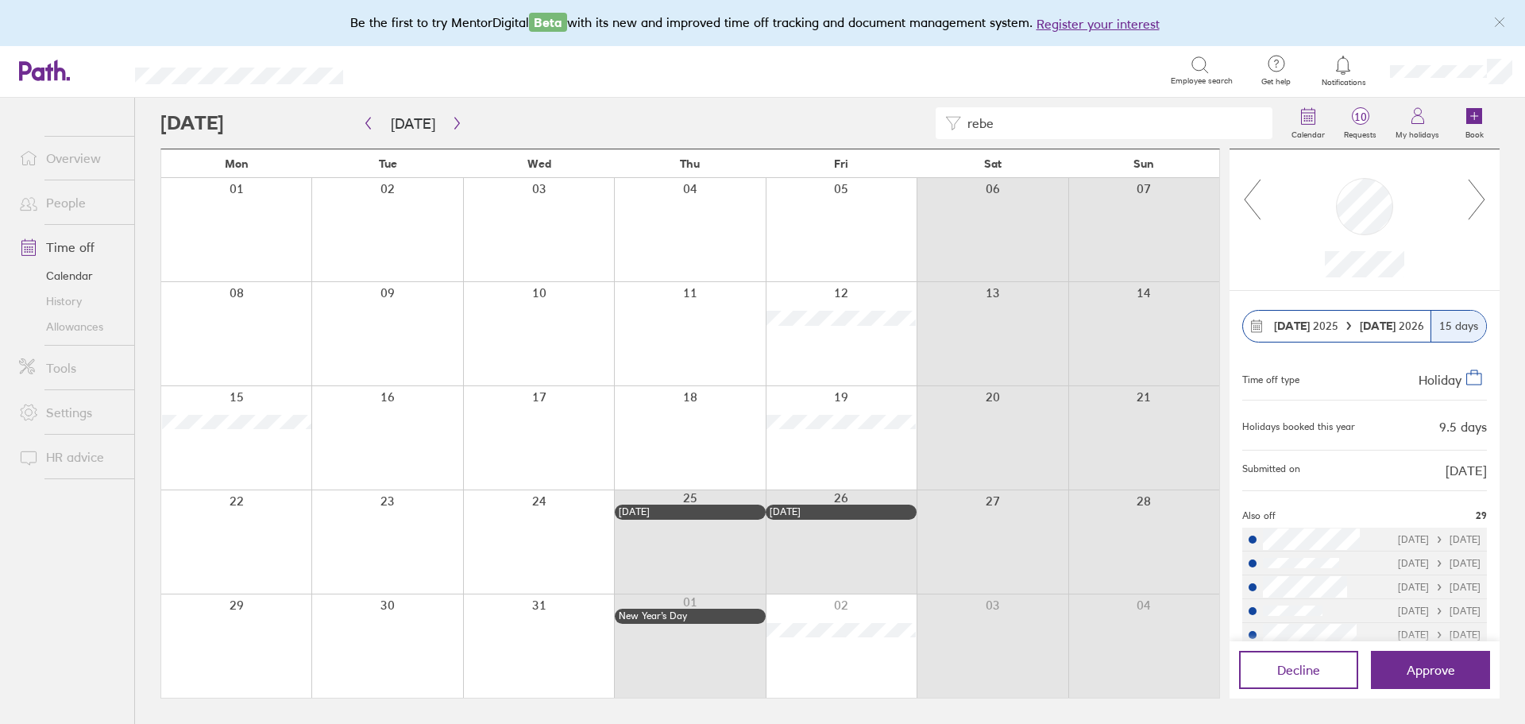
type input "rebe"
